Goal: Task Accomplishment & Management: Use online tool/utility

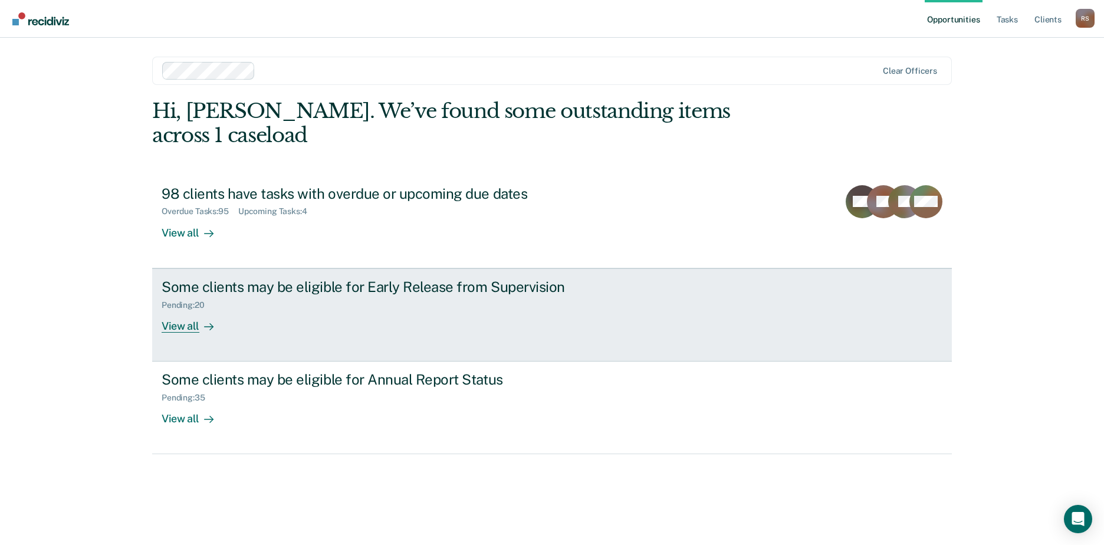
click at [195, 310] on div "View all" at bounding box center [195, 321] width 66 height 23
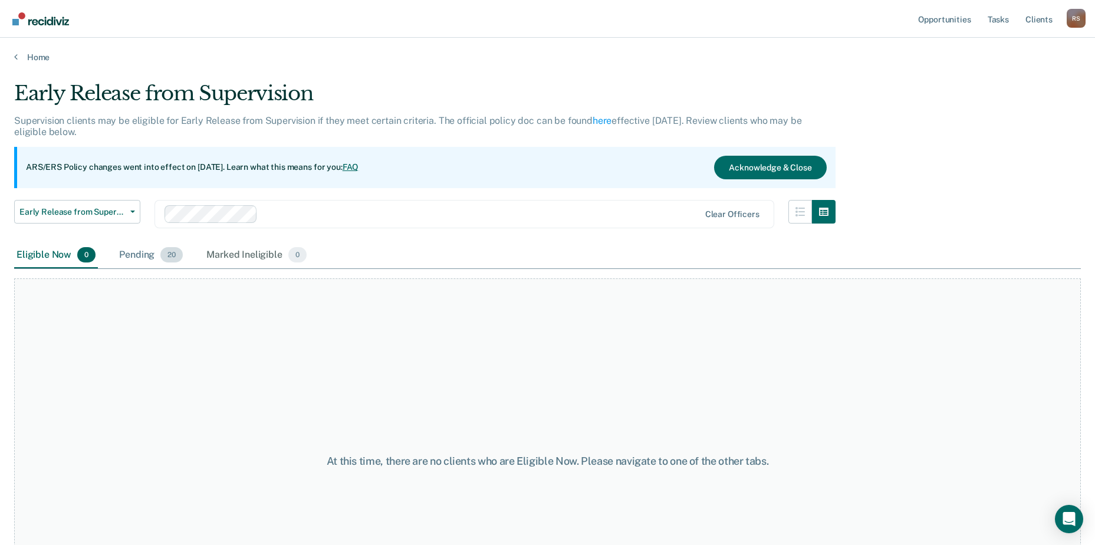
click at [141, 262] on div "Pending 20" at bounding box center [151, 255] width 68 height 26
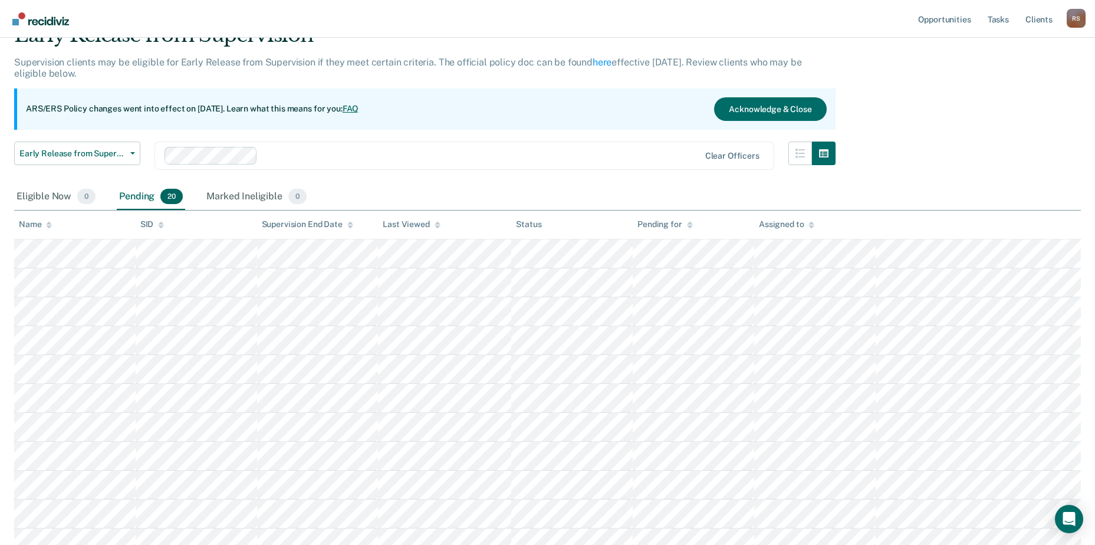
scroll to position [59, 0]
click at [42, 222] on div "Name" at bounding box center [35, 224] width 33 height 10
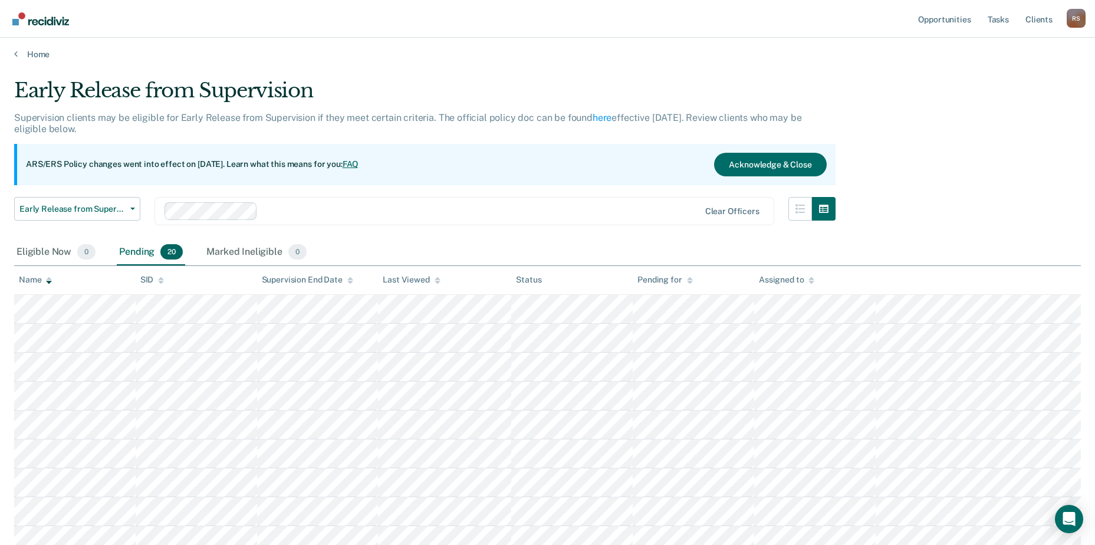
scroll to position [0, 0]
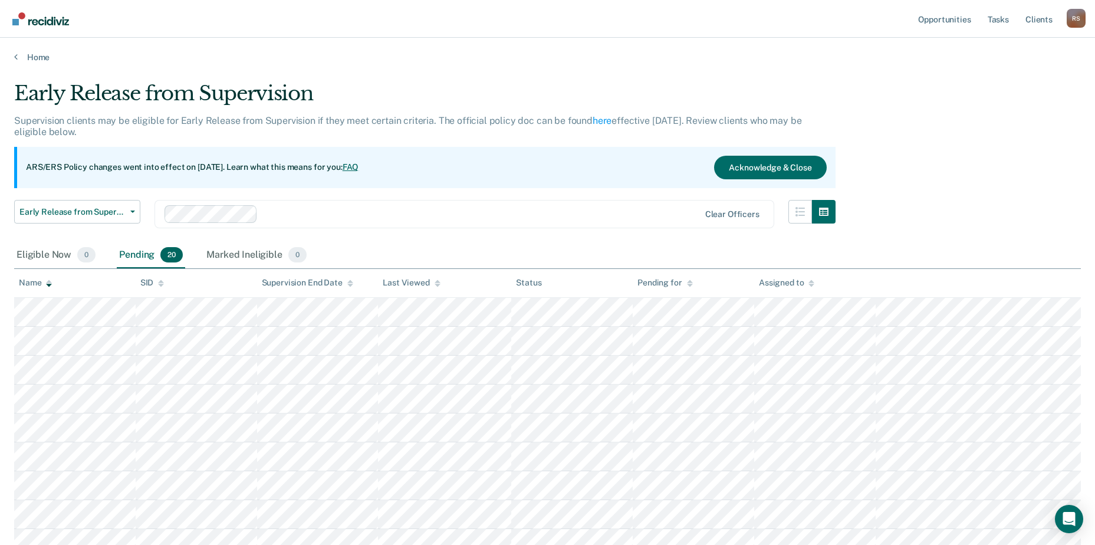
click at [394, 164] on div "ARS/ERS Policy changes went into effect on July 21, 2025. Learn what this means…" at bounding box center [424, 167] width 821 height 41
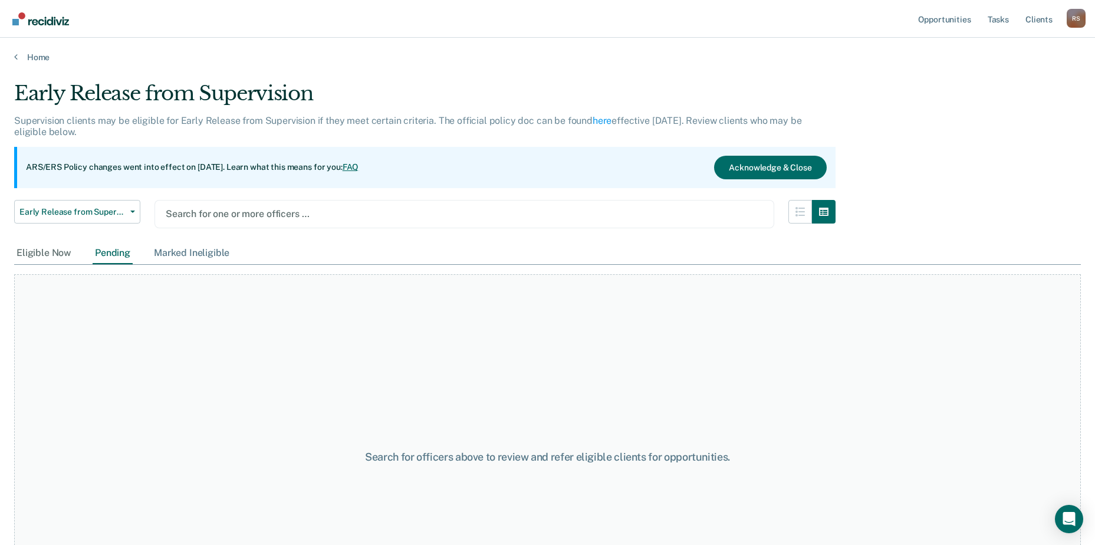
click at [216, 254] on div "Marked Ineligible" at bounding box center [192, 253] width 80 height 22
click at [113, 249] on div "Pending" at bounding box center [113, 253] width 40 height 22
click at [54, 255] on div "Eligible Now" at bounding box center [44, 253] width 60 height 22
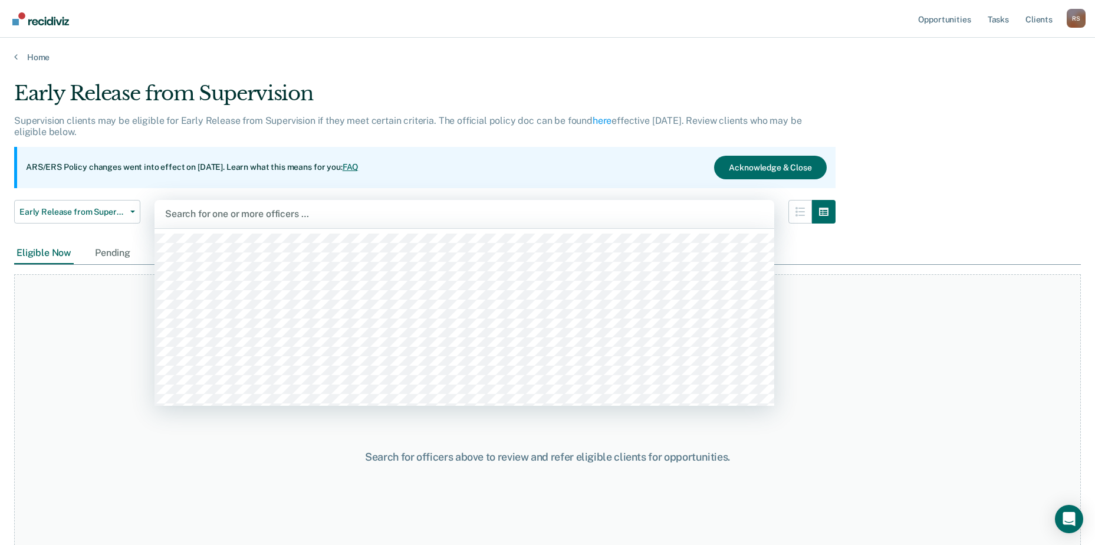
click at [337, 209] on div at bounding box center [464, 214] width 598 height 14
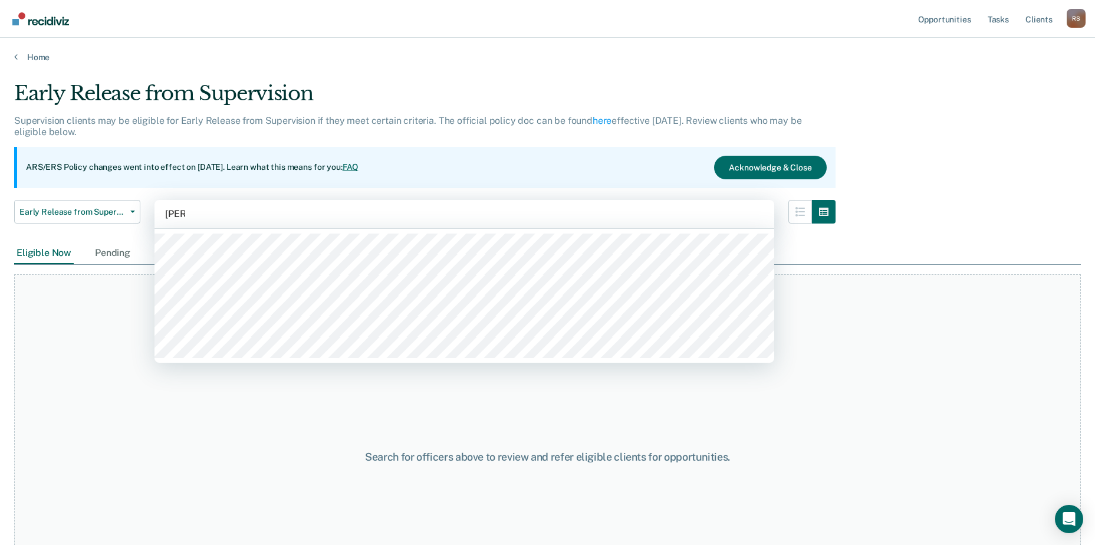
type input "alvar"
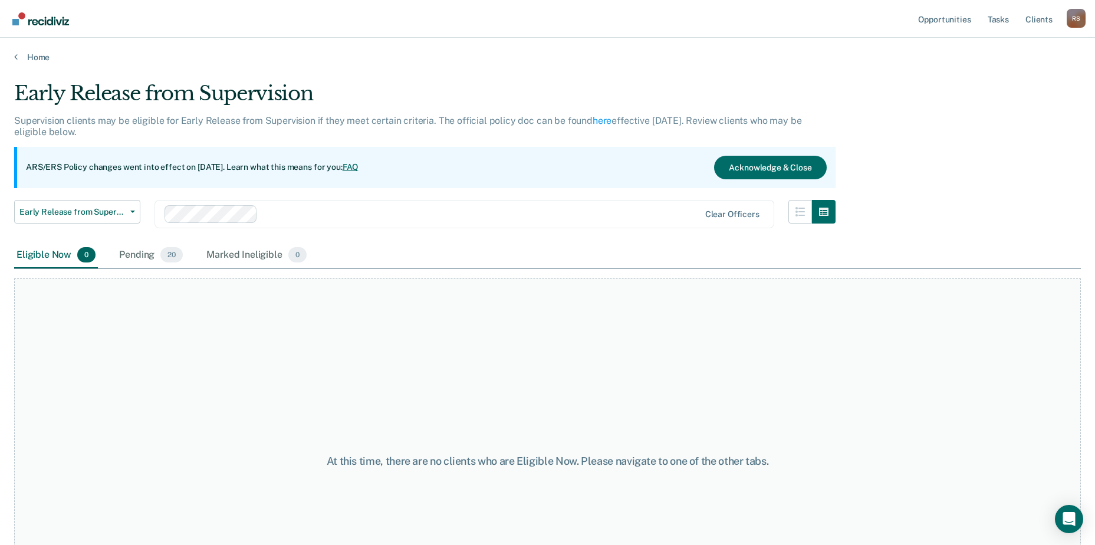
click at [41, 256] on div "Eligible Now 0" at bounding box center [56, 255] width 84 height 26
click at [133, 255] on div "Pending 20" at bounding box center [151, 255] width 68 height 26
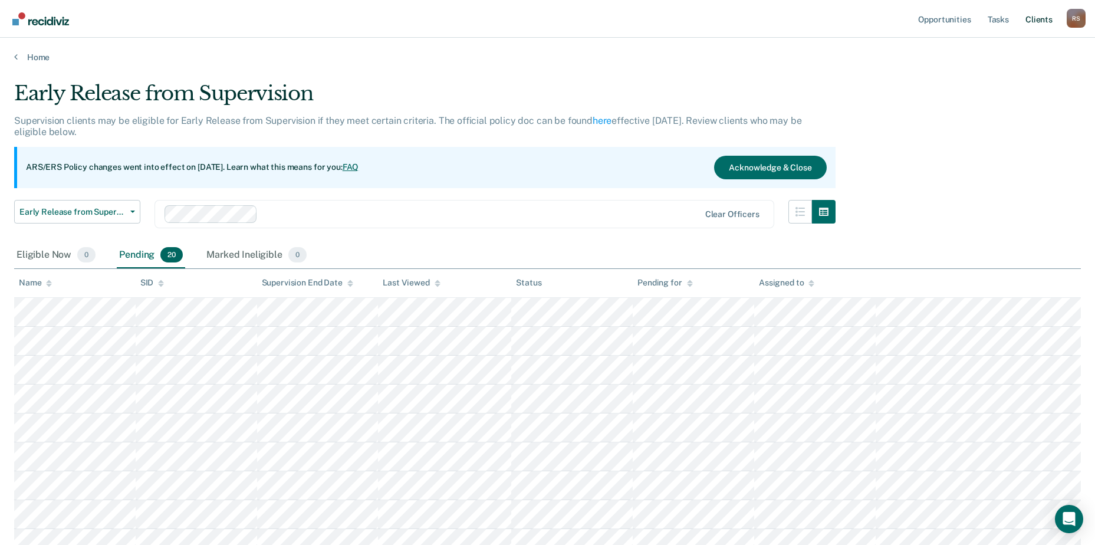
click at [1045, 24] on link "Client s" at bounding box center [1039, 19] width 32 height 38
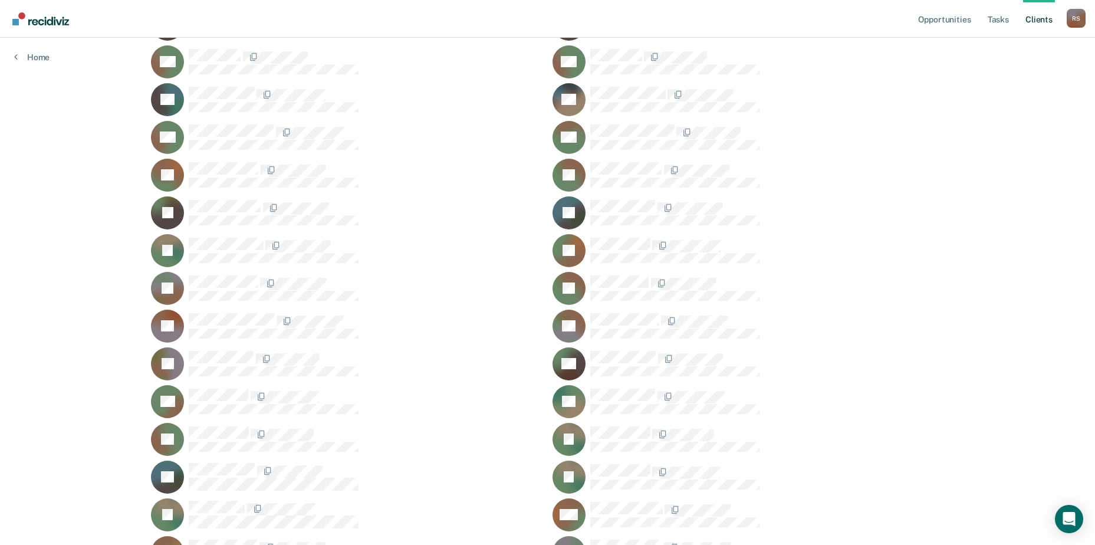
scroll to position [1398, 0]
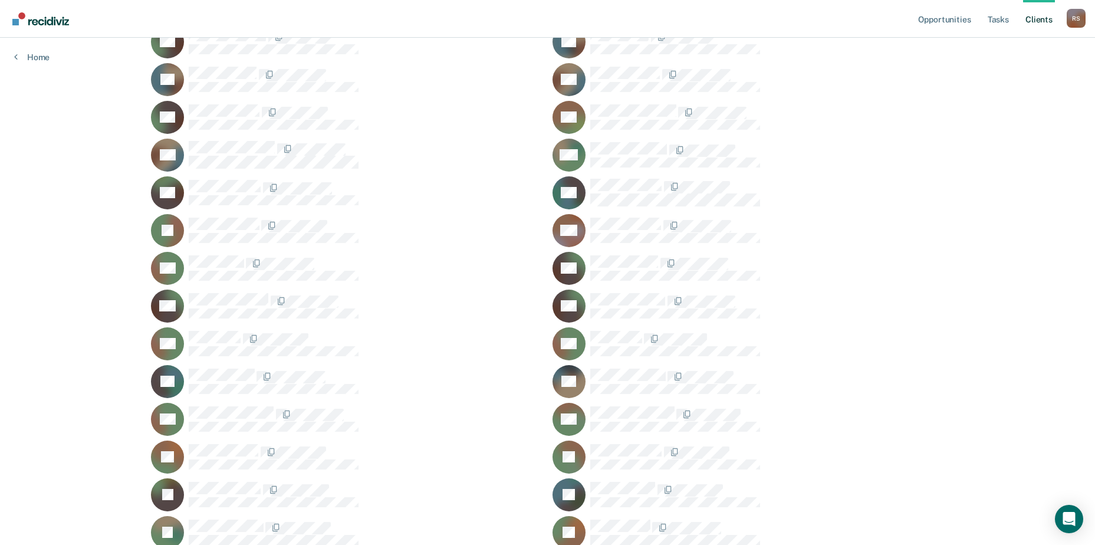
click at [40, 51] on div "Home" at bounding box center [32, 50] width 64 height 25
click at [41, 60] on link "Home" at bounding box center [31, 57] width 35 height 11
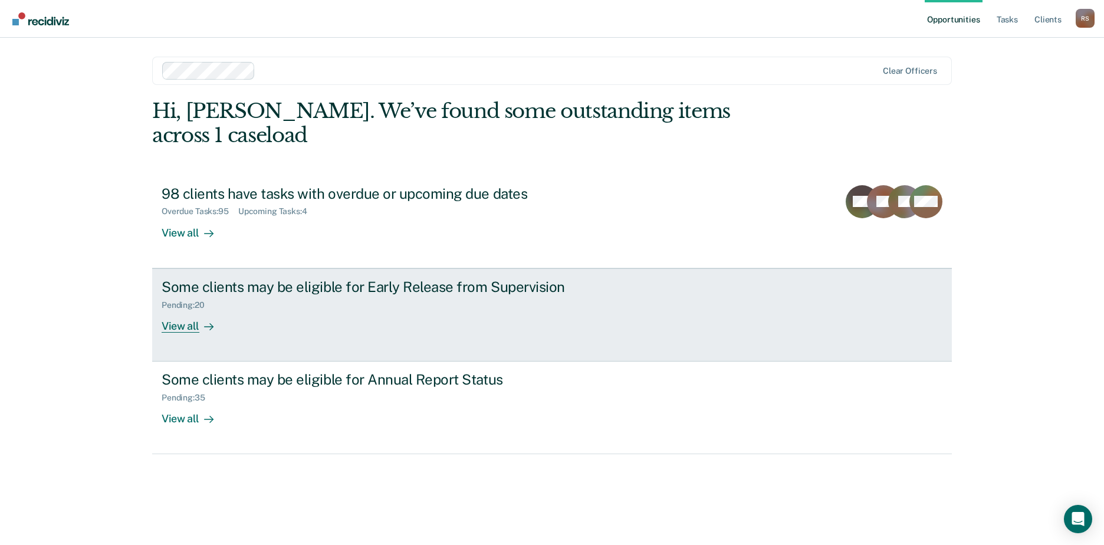
click at [167, 310] on div "View all" at bounding box center [195, 321] width 66 height 23
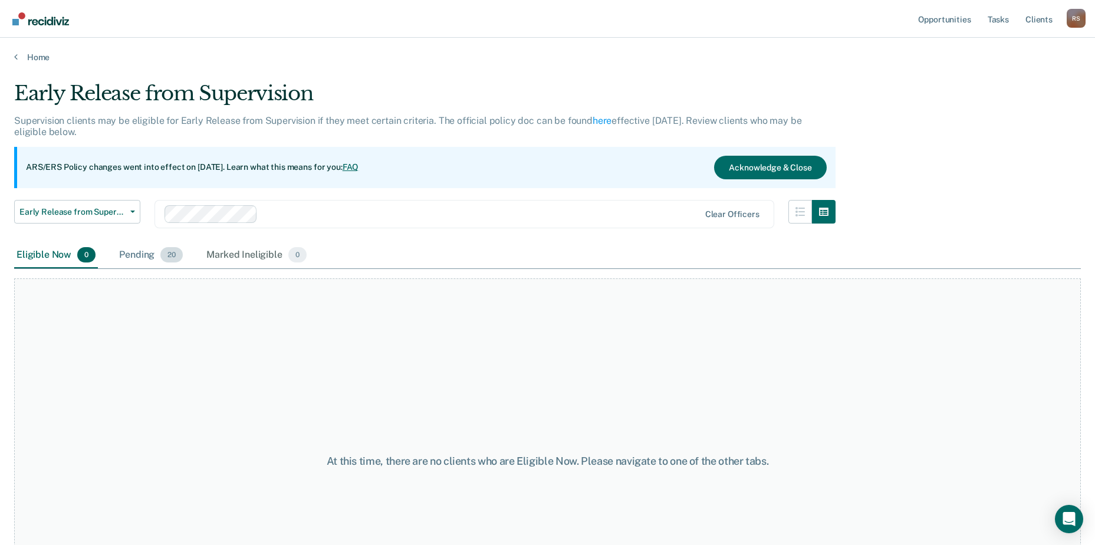
click at [155, 256] on div "Pending 20" at bounding box center [151, 255] width 68 height 26
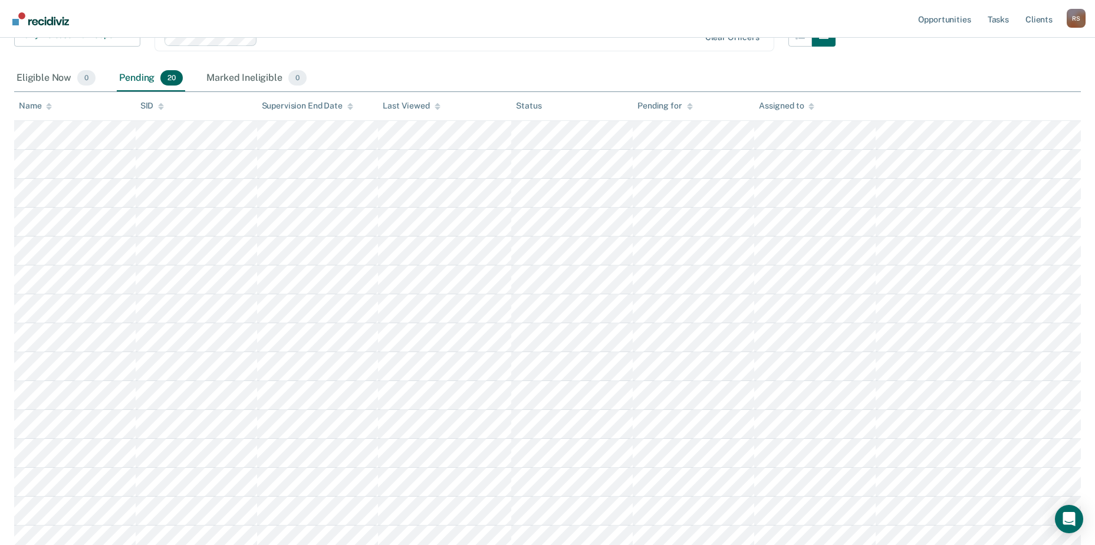
scroll to position [236, 0]
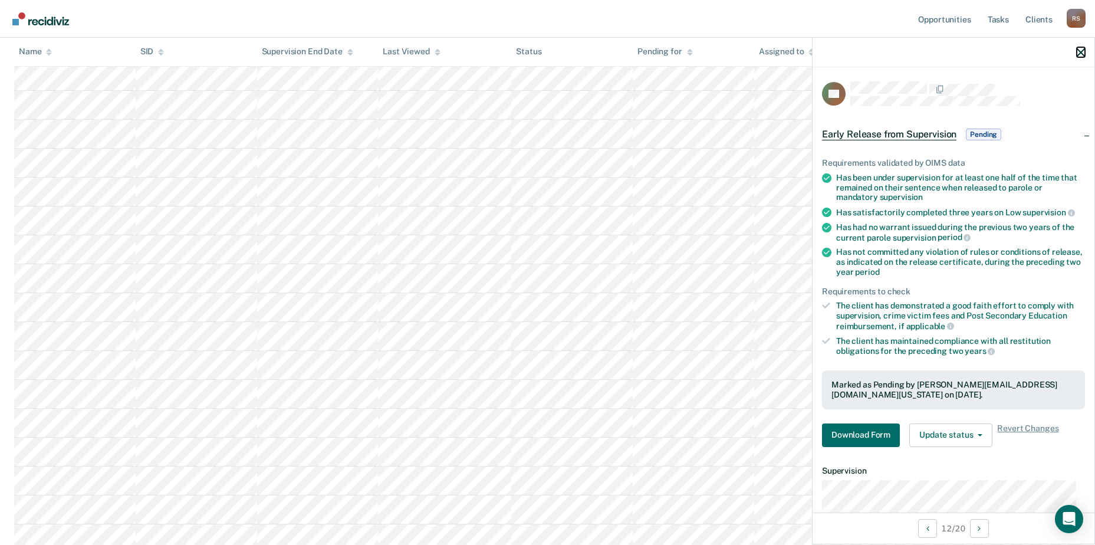
click at [1078, 54] on icon "button" at bounding box center [1081, 52] width 8 height 8
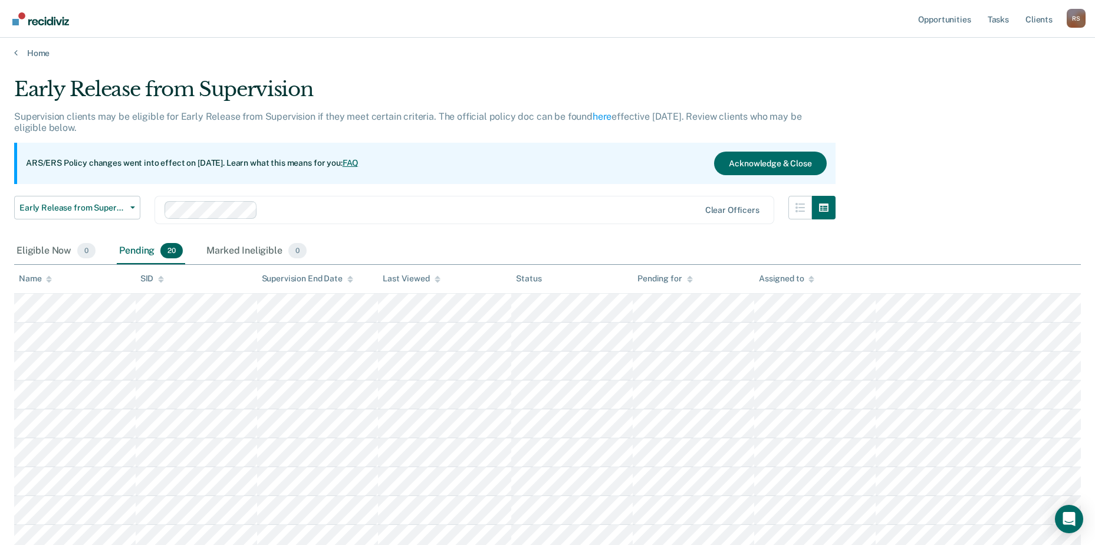
scroll to position [3, 0]
click at [47, 282] on icon at bounding box center [49, 281] width 6 height 8
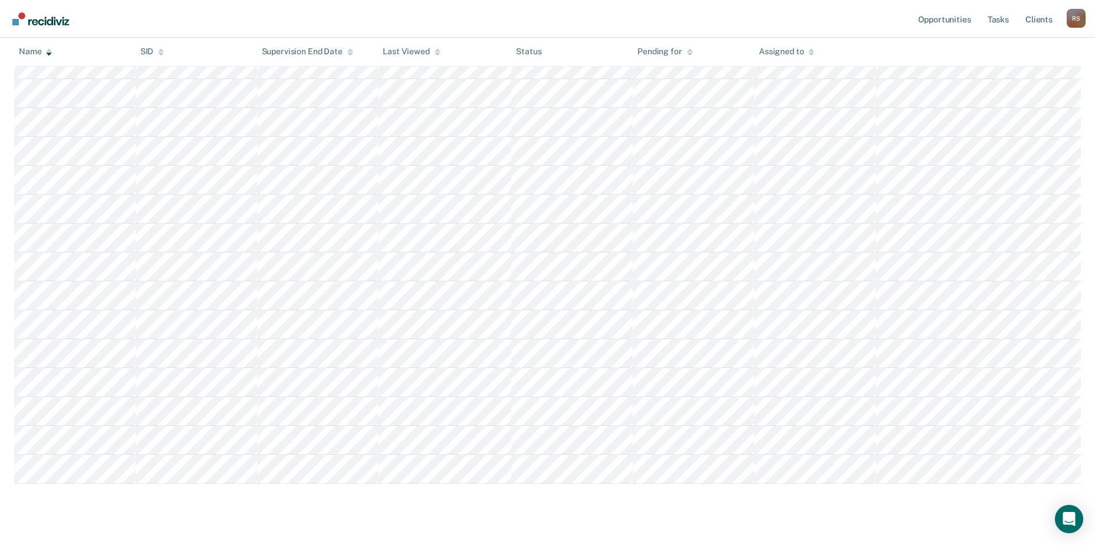
scroll to position [416, 0]
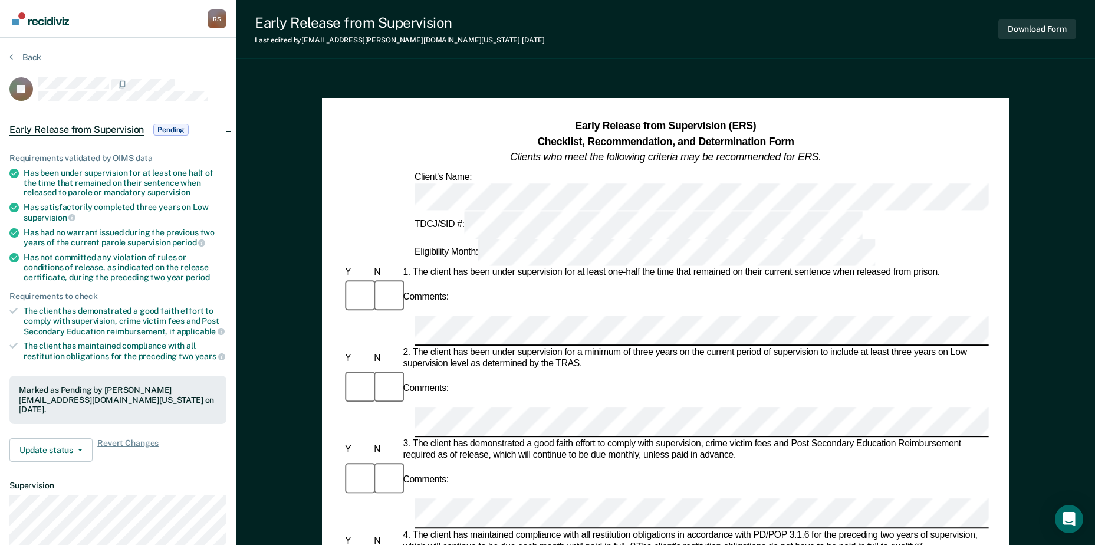
scroll to position [99, 0]
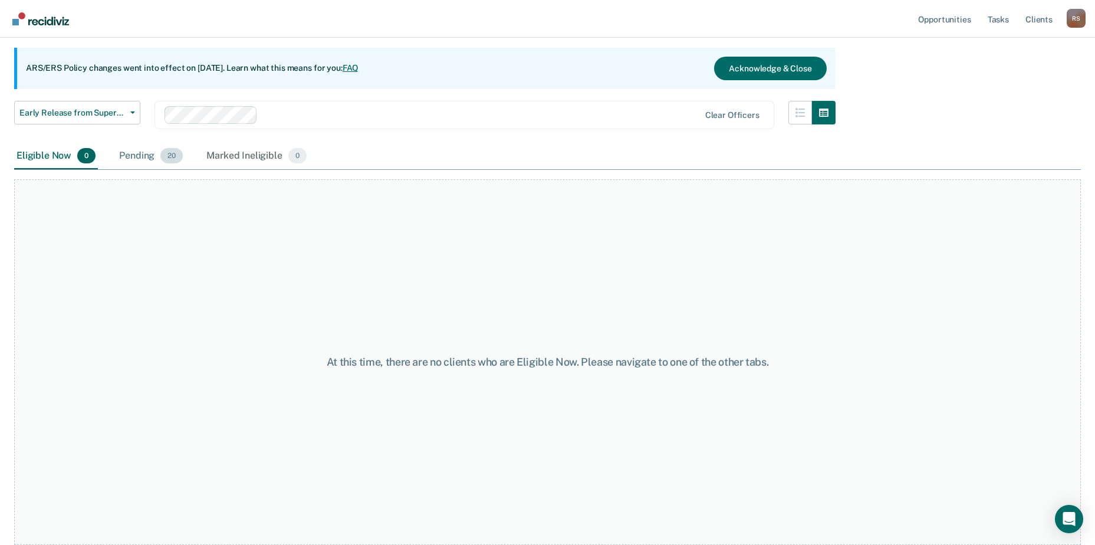
click at [140, 156] on div "Pending 20" at bounding box center [151, 156] width 68 height 26
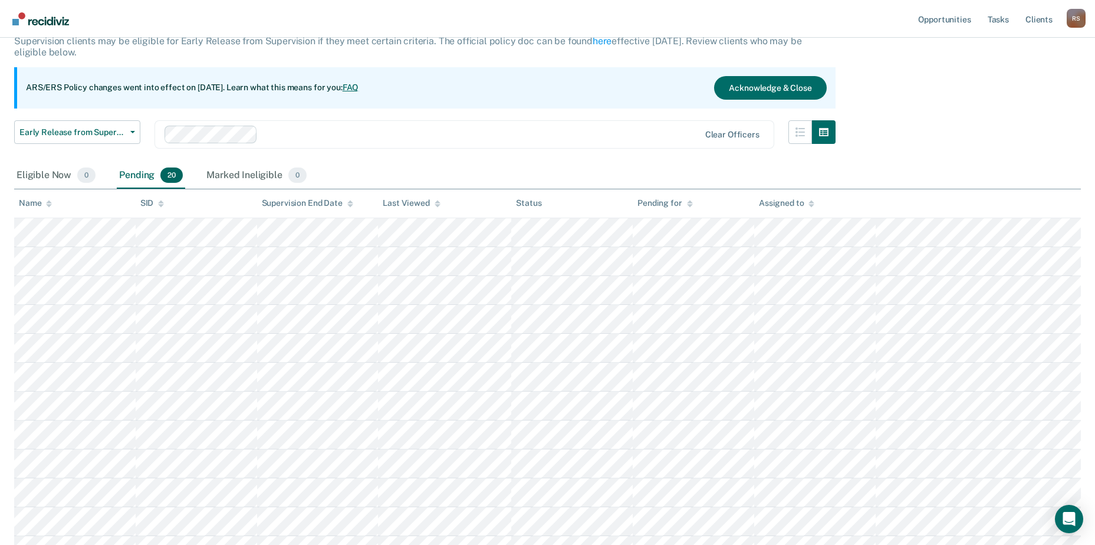
scroll to position [118, 0]
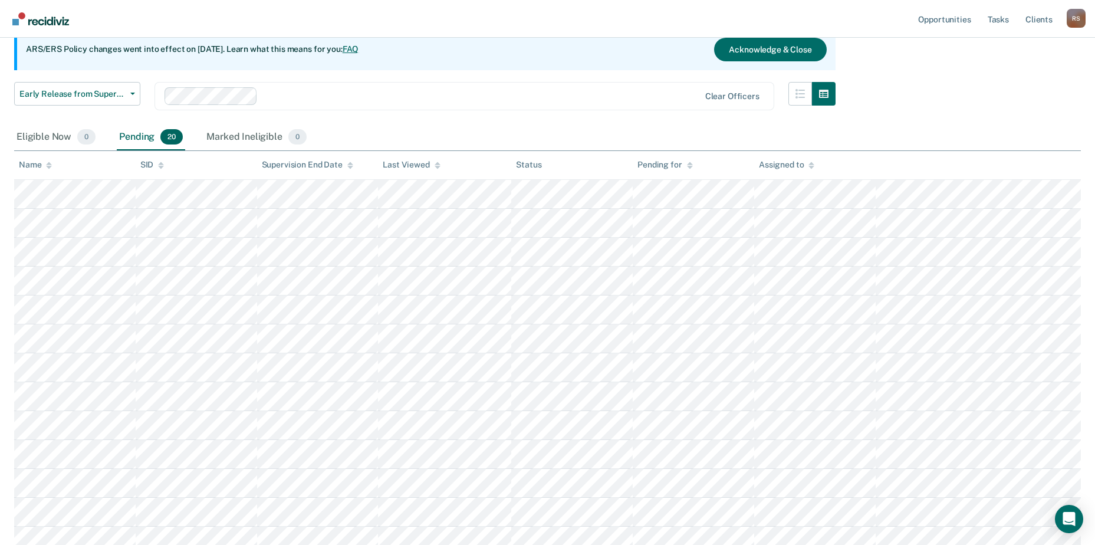
click at [156, 163] on div "SID" at bounding box center [152, 165] width 24 height 10
click at [163, 167] on icon at bounding box center [161, 167] width 6 height 3
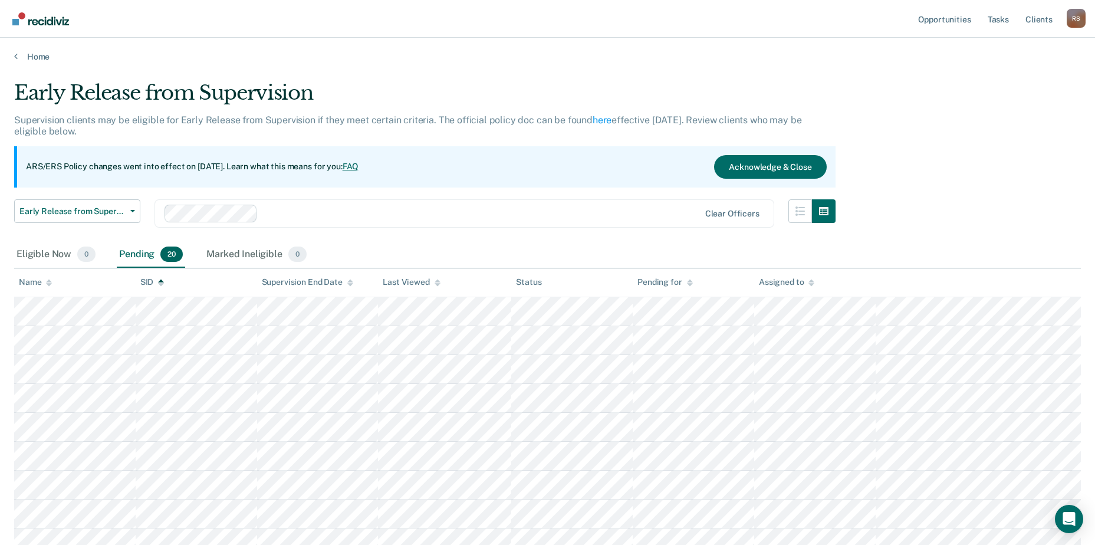
scroll to position [0, 0]
